Goal: Task Accomplishment & Management: Use online tool/utility

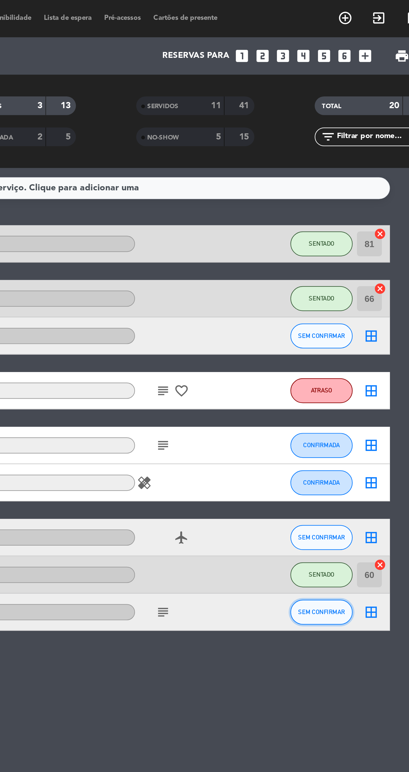
click at [343, 273] on span "SEM CONFIRMAR" at bounding box center [341, 274] width 21 height 3
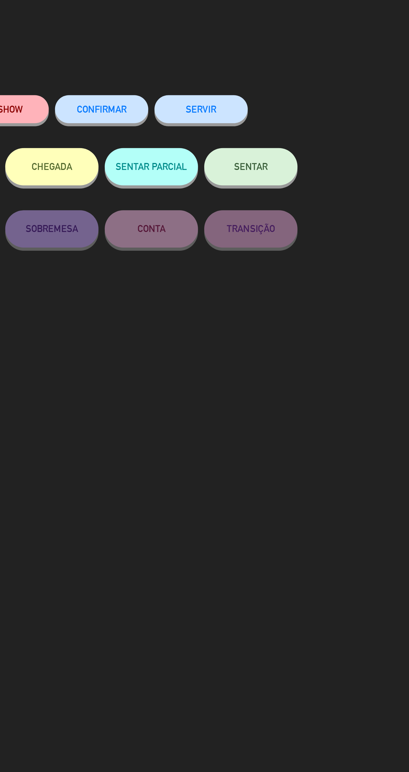
click at [291, 79] on button "SENTAR" at bounding box center [294, 74] width 42 height 17
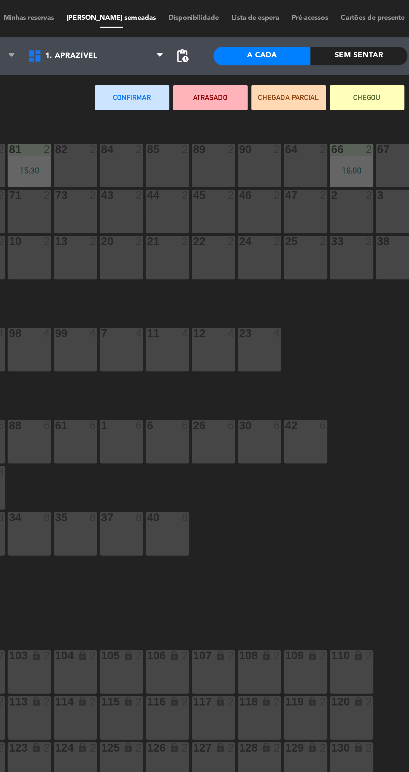
click at [206, 76] on div "89 2" at bounding box center [209, 75] width 20 height 20
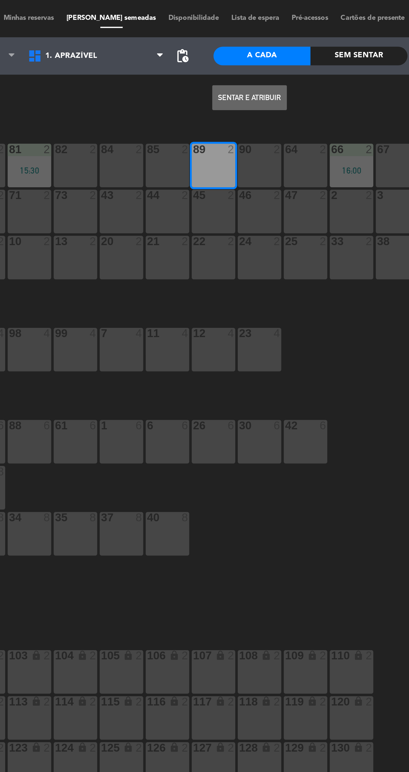
click at [231, 45] on button "Sentar e Atribuir" at bounding box center [225, 43] width 34 height 11
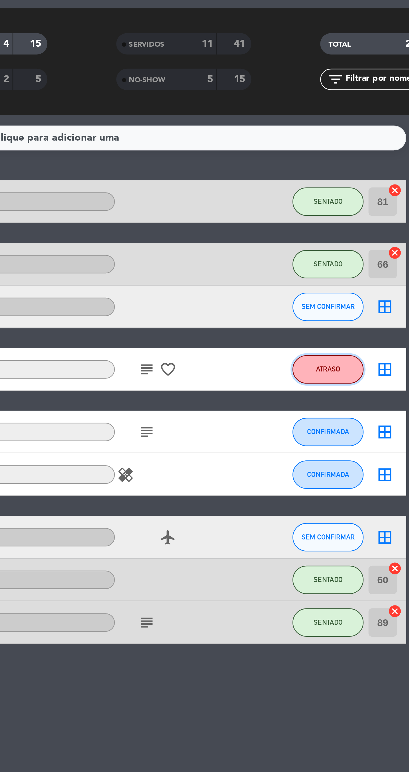
click at [348, 177] on button "ATRASO" at bounding box center [341, 175] width 28 height 11
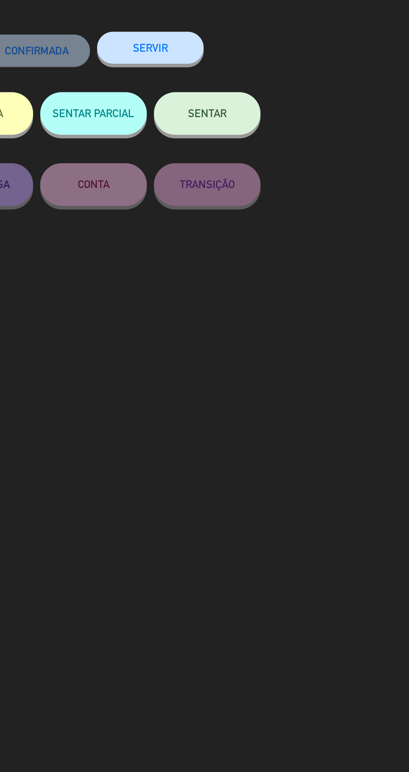
click at [298, 79] on button "SENTAR" at bounding box center [294, 74] width 42 height 17
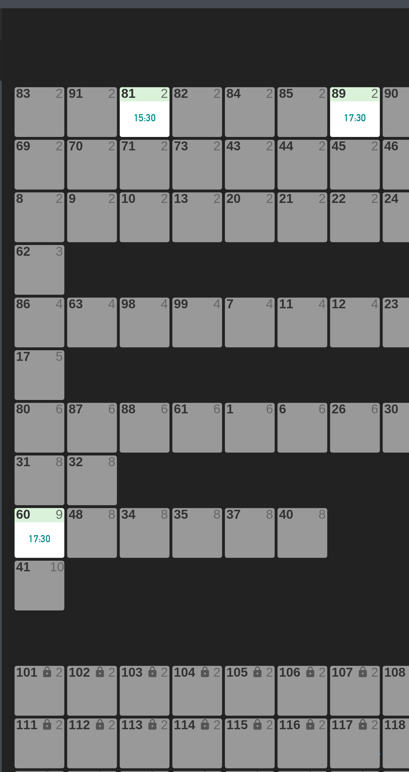
click at [132, 198] on div "88 6" at bounding box center [126, 199] width 20 height 20
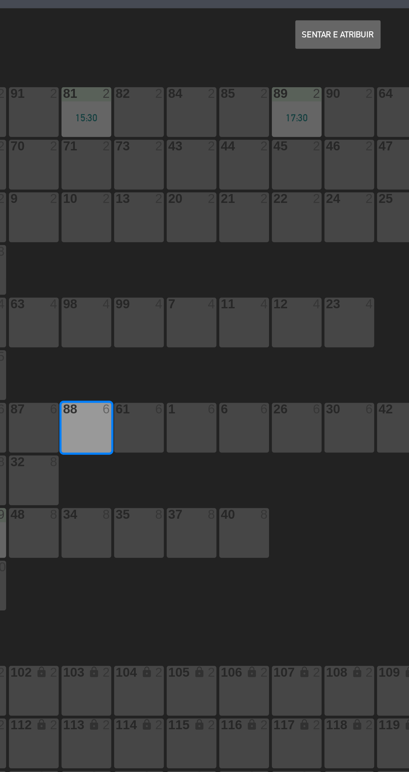
click at [229, 43] on button "Sentar e Atribuir" at bounding box center [225, 43] width 34 height 11
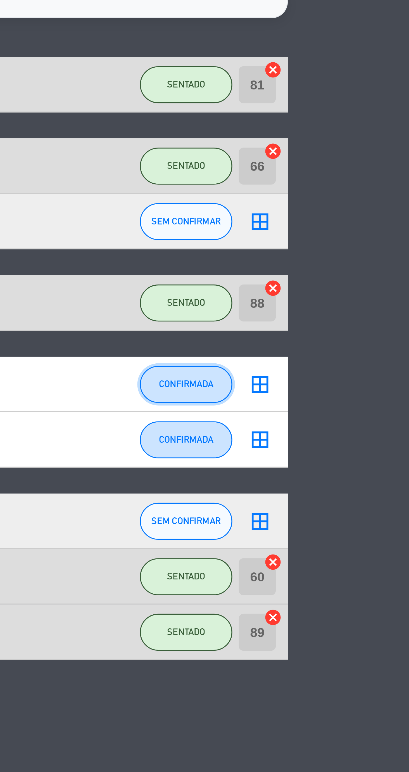
click at [346, 198] on span "CONFIRMADA" at bounding box center [341, 199] width 16 height 3
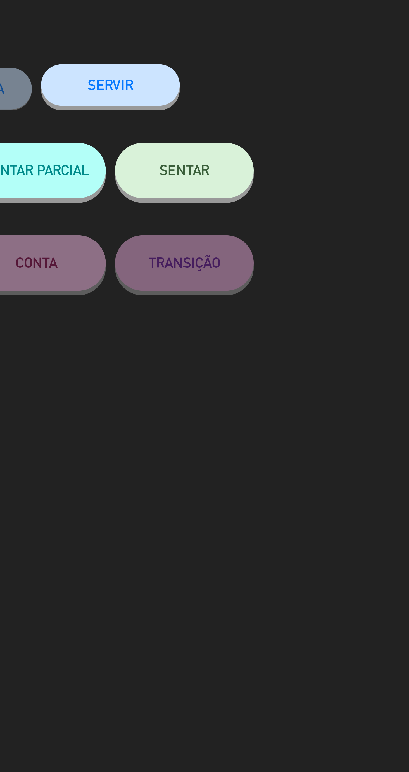
click at [299, 74] on span "SENTAR" at bounding box center [293, 74] width 15 height 5
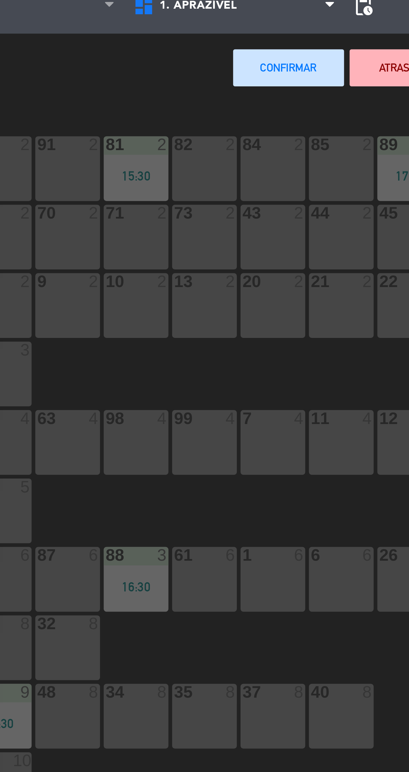
click at [151, 72] on div "82 2" at bounding box center [147, 75] width 20 height 20
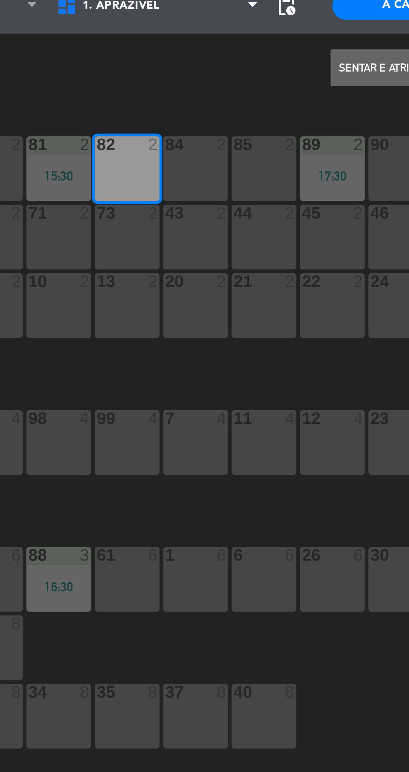
click at [221, 48] on button "Sentar e Atribuir" at bounding box center [225, 43] width 34 height 11
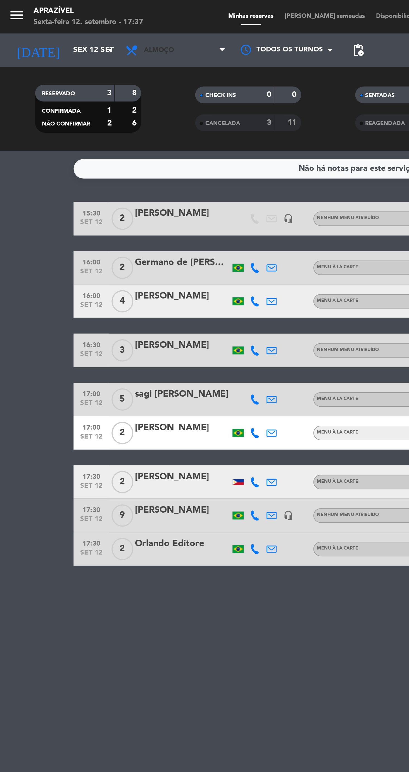
click at [88, 28] on span "Almoço" at bounding box center [88, 25] width 56 height 12
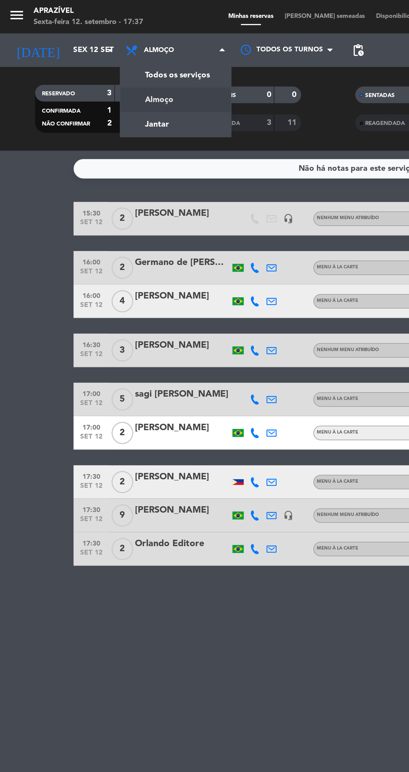
click at [87, 67] on div "menu Aprazível Sexta-feira 12. setembro - 17:37 Minhas reservas Mesas semeadas …" at bounding box center [204, 37] width 409 height 75
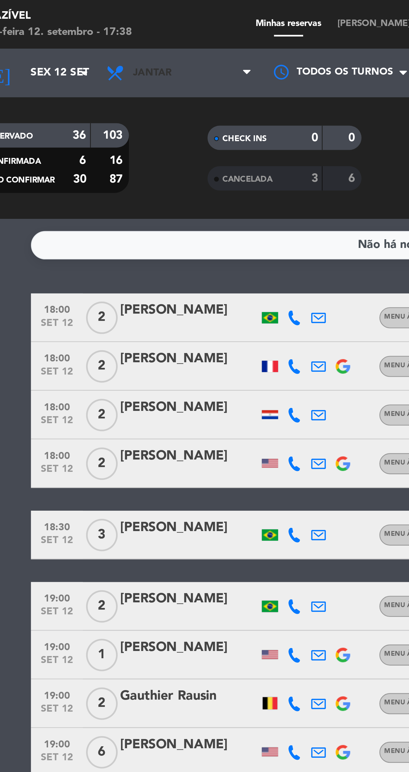
click at [80, 26] on span "Jantar" at bounding box center [78, 25] width 13 height 4
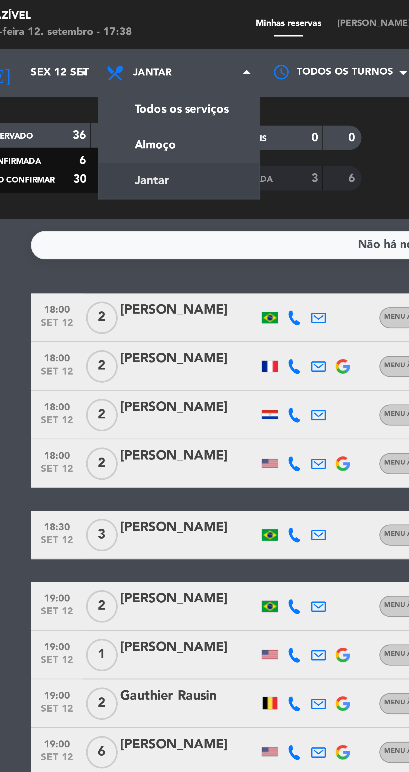
click at [90, 49] on div "menu Aprazível Sexta-feira 12. setembro - 17:38 Minhas reservas Mesas semeadas …" at bounding box center [204, 37] width 409 height 75
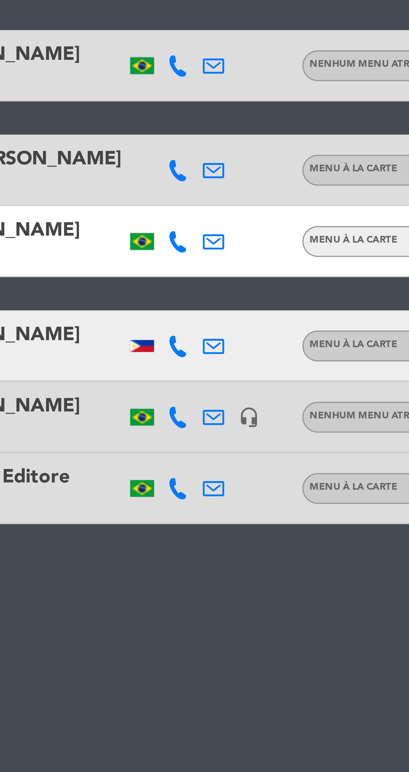
click at [119, 241] on div at bounding box center [120, 241] width 6 height 3
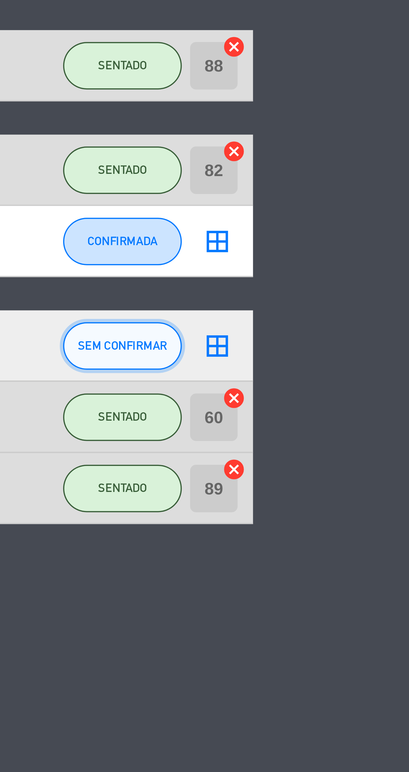
click at [343, 237] on button "SEM CONFIRMAR" at bounding box center [341, 241] width 28 height 11
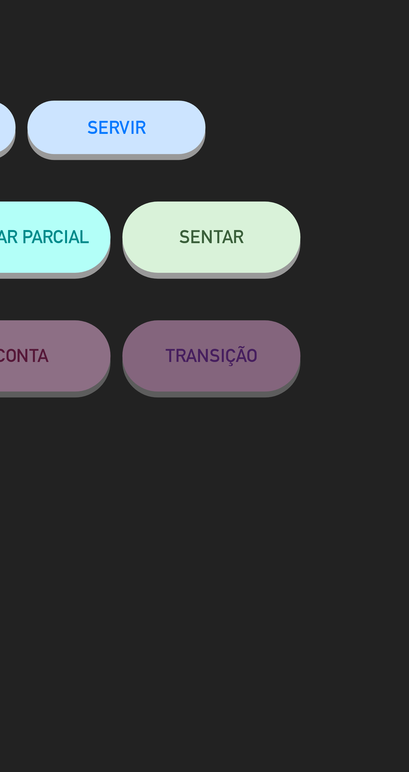
click at [300, 78] on button "SENTAR" at bounding box center [294, 74] width 42 height 17
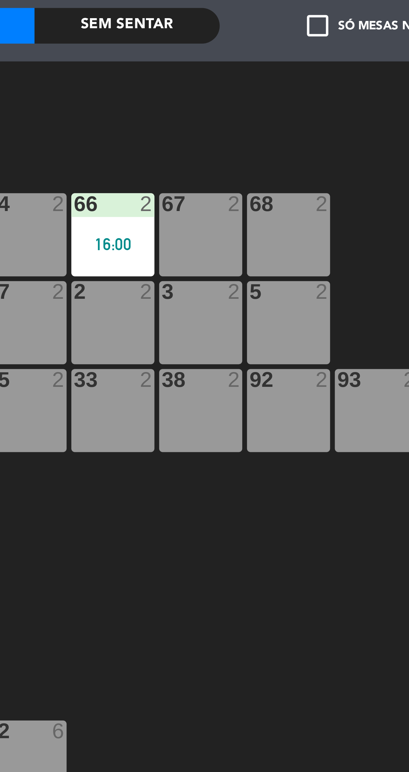
click at [299, 79] on div at bounding box center [204, 386] width 409 height 772
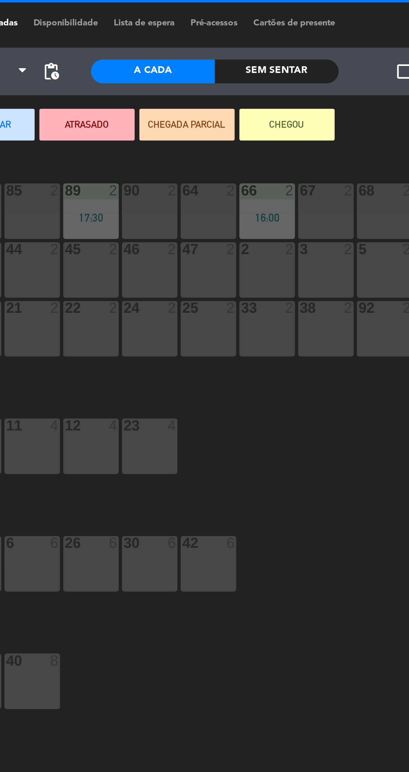
click at [242, 75] on div "64 2" at bounding box center [250, 75] width 20 height 20
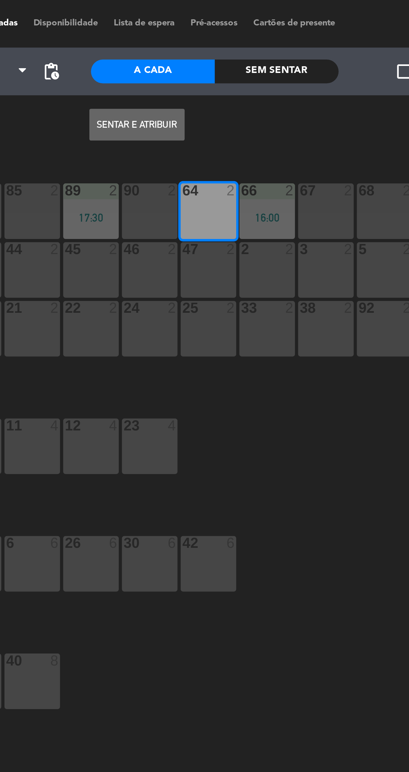
click at [223, 46] on button "Sentar e Atribuir" at bounding box center [225, 43] width 34 height 11
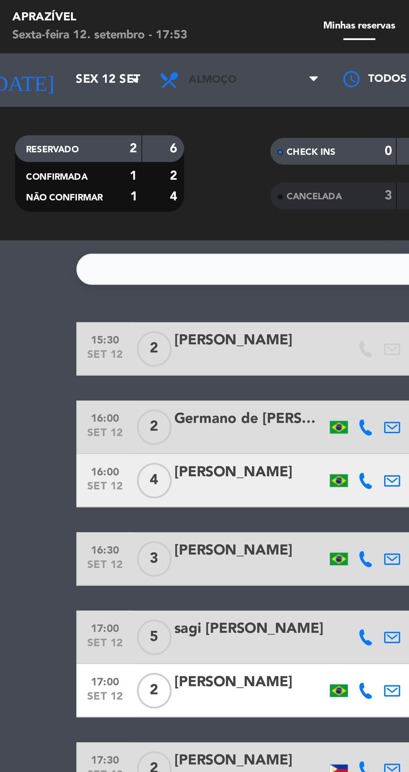
click at [77, 25] on span "Almoço" at bounding box center [79, 25] width 15 height 4
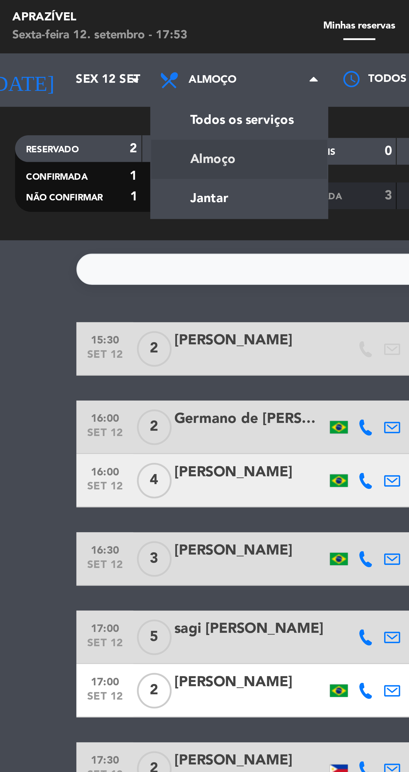
click at [84, 59] on div "menu Aprazível Sexta-feira 12. setembro - 17:53 Minhas reservas Mesas semeadas …" at bounding box center [204, 37] width 409 height 75
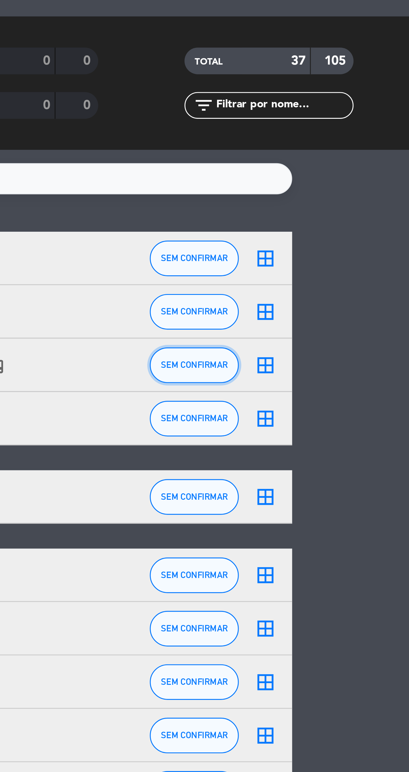
click at [341, 142] on span "SEM CONFIRMAR" at bounding box center [341, 142] width 21 height 3
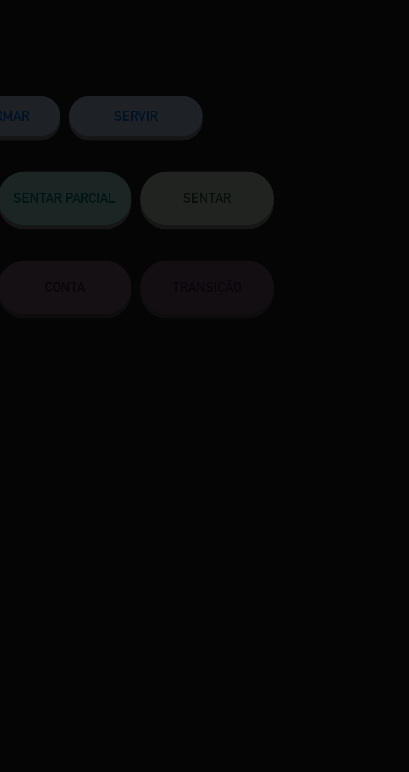
click at [299, 78] on div at bounding box center [204, 386] width 409 height 772
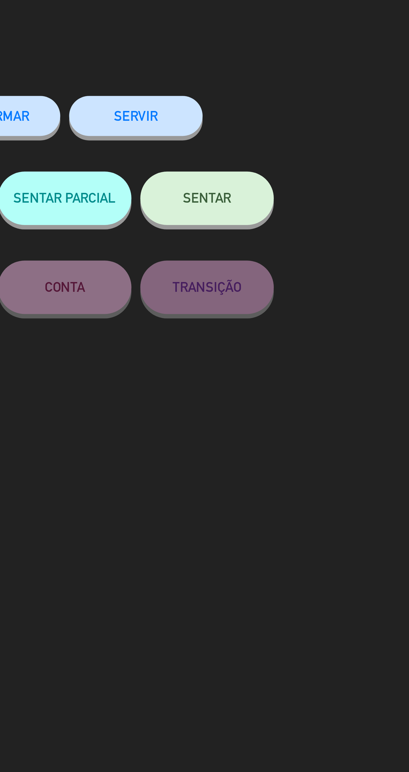
click at [301, 76] on span "SENTAR" at bounding box center [293, 74] width 15 height 5
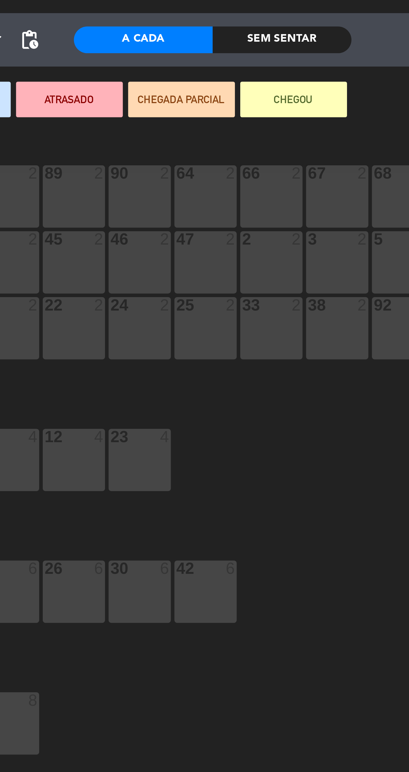
click at [291, 75] on div "67 2" at bounding box center [292, 75] width 20 height 20
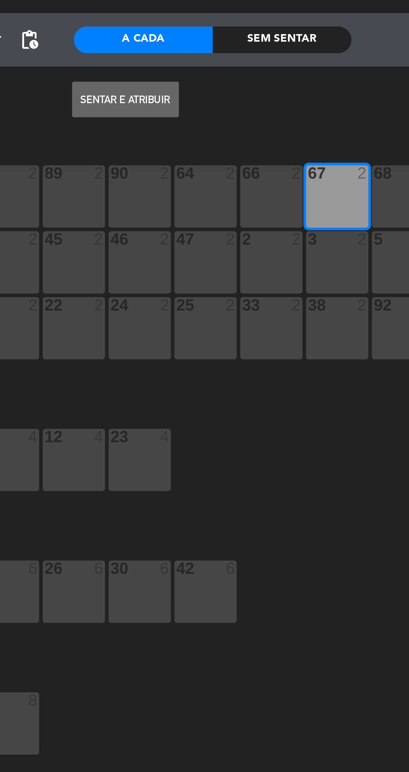
click at [236, 46] on button "Sentar e Atribuir" at bounding box center [225, 43] width 34 height 11
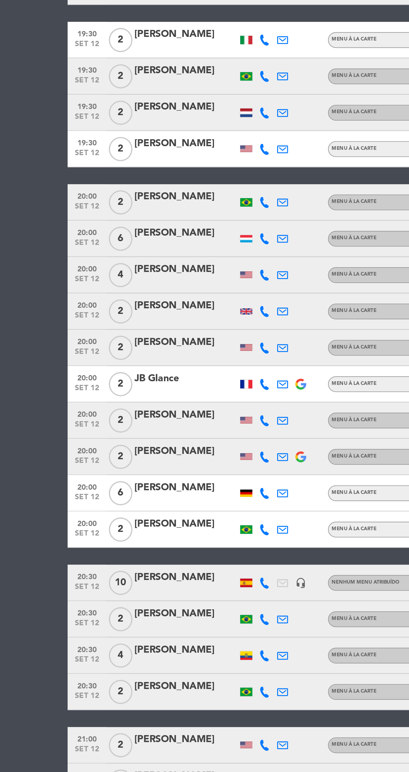
click at [128, 586] on icon at bounding box center [127, 584] width 5 height 5
click at [141, 575] on span at bounding box center [143, 575] width 4 height 4
